Goal: Transaction & Acquisition: Purchase product/service

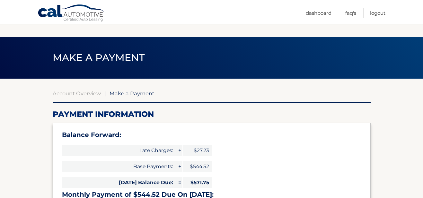
select select "Y2IxZmFjZjctMDgzYy00NzQ1LTgzMmQtODRmZjcwM2QyYjM1"
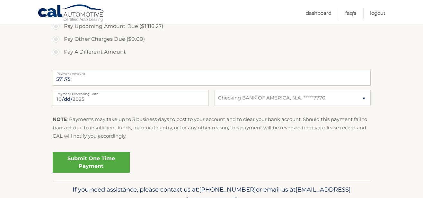
scroll to position [270, 0]
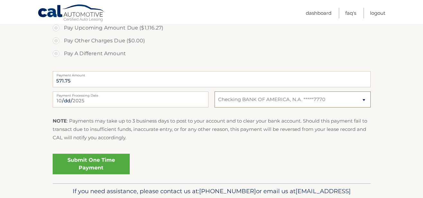
click at [333, 97] on select "Select Bank Account Checking BANK OF AMERICA, N.A. *****7770" at bounding box center [292, 99] width 156 height 16
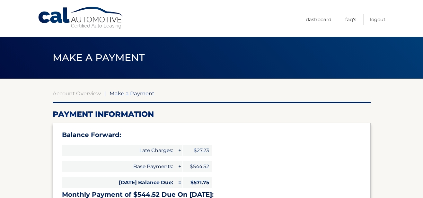
scroll to position [25, 0]
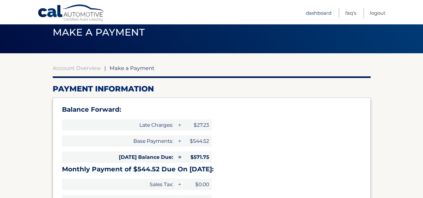
click at [310, 13] on link "Dashboard" at bounding box center [319, 13] width 26 height 11
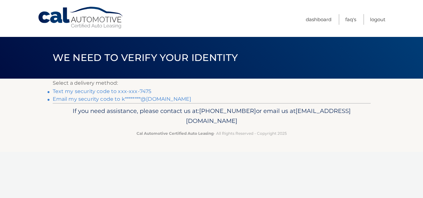
click at [136, 90] on link "Text my security code to xxx-xxx-7475" at bounding box center [102, 91] width 99 height 6
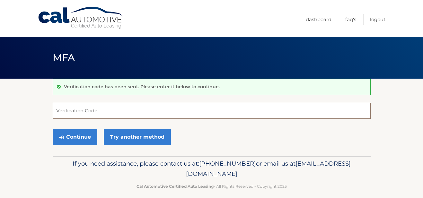
click at [116, 109] on input "Verification Code" at bounding box center [212, 111] width 318 height 16
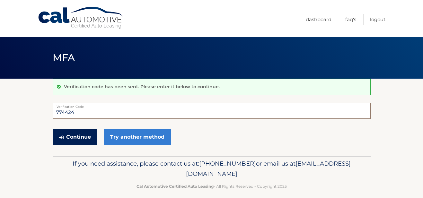
type input "774424"
click at [83, 135] on button "Continue" at bounding box center [75, 137] width 45 height 16
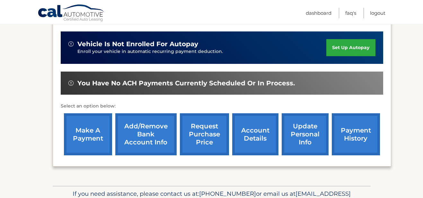
scroll to position [162, 0]
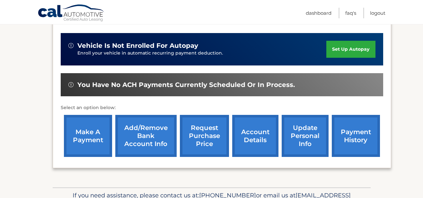
click at [359, 136] on link "payment history" at bounding box center [356, 136] width 48 height 42
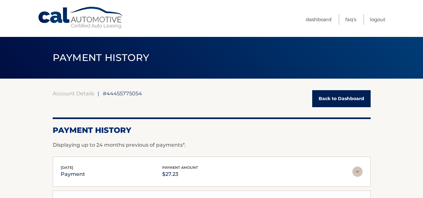
click at [328, 100] on link "Back to Dashboard" at bounding box center [341, 98] width 58 height 17
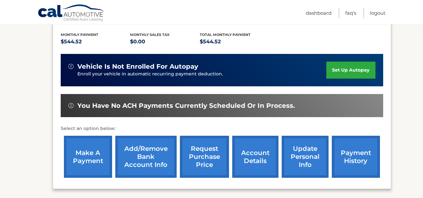
scroll to position [147, 0]
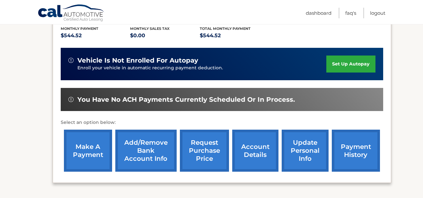
click at [86, 147] on link "make a payment" at bounding box center [88, 151] width 48 height 42
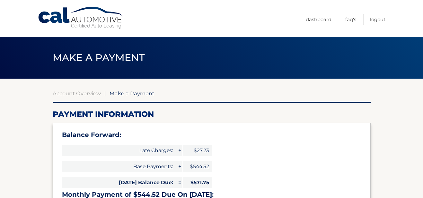
select select "Y2IxZmFjZjctMDgzYy00NzQ1LTgzMmQtODRmZjcwM2QyYjM1"
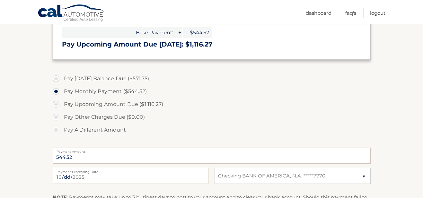
scroll to position [194, 0]
